Goal: Task Accomplishment & Management: Manage account settings

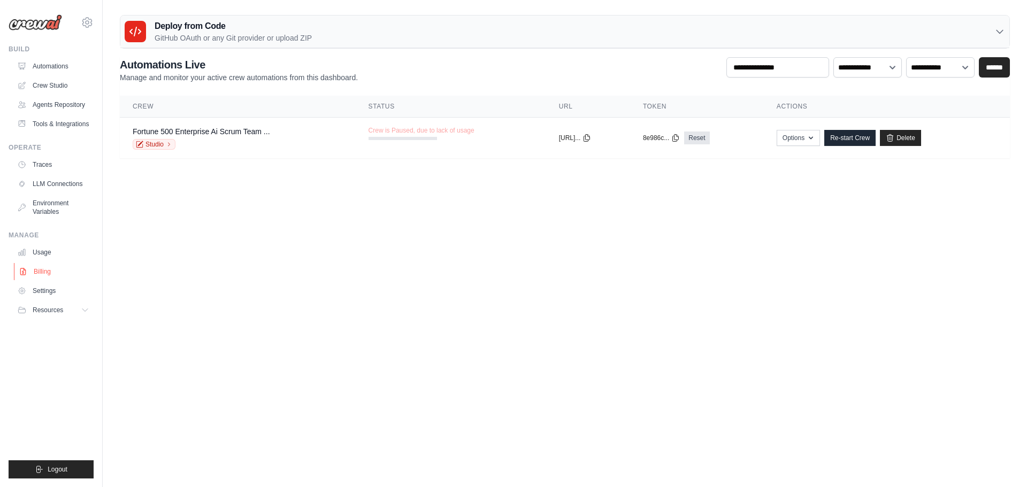
click at [40, 280] on link "Billing" at bounding box center [54, 271] width 81 height 17
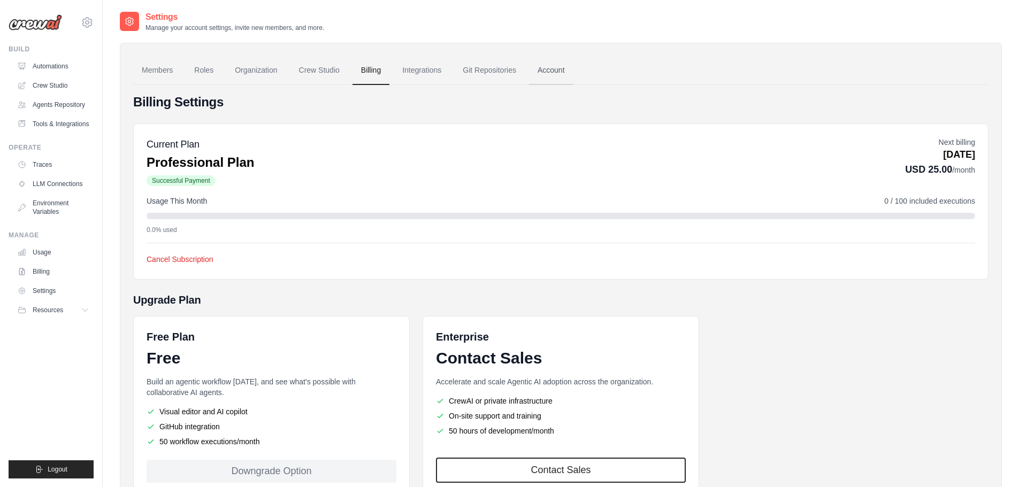
click at [573, 70] on link "Account" at bounding box center [551, 70] width 44 height 29
